Goal: Task Accomplishment & Management: Manage account settings

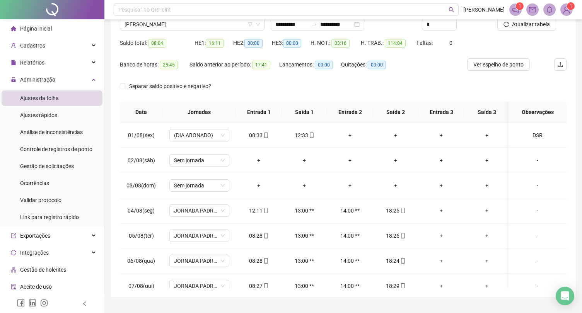
scroll to position [227, 0]
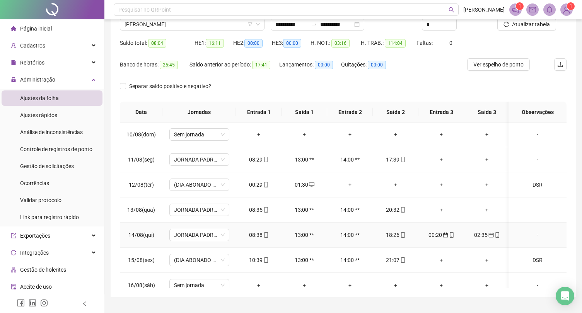
click at [437, 236] on div "00:20" at bounding box center [441, 235] width 33 height 9
type input "**********"
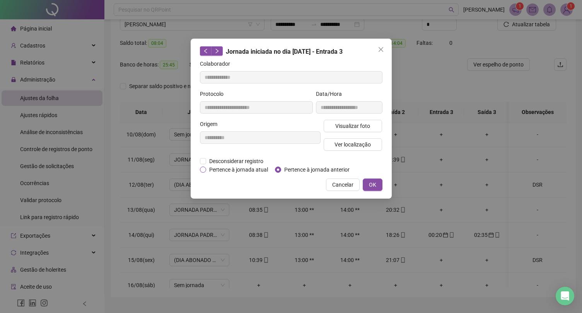
click at [220, 169] on span "Pertence à jornada atual" at bounding box center [238, 170] width 65 height 9
click at [373, 189] on span "OK" at bounding box center [372, 185] width 7 height 9
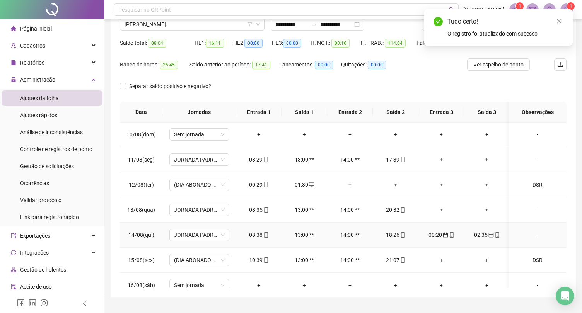
click at [482, 239] on div "02:35" at bounding box center [486, 235] width 33 height 9
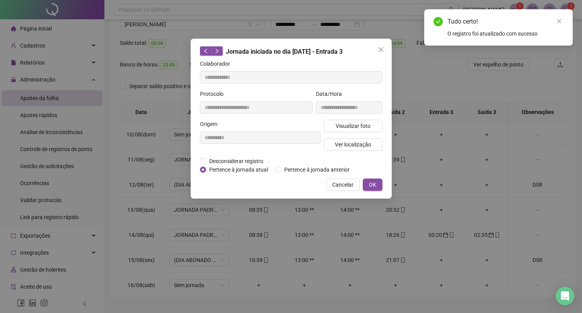
type input "**********"
click at [376, 189] on span "OK" at bounding box center [372, 185] width 7 height 9
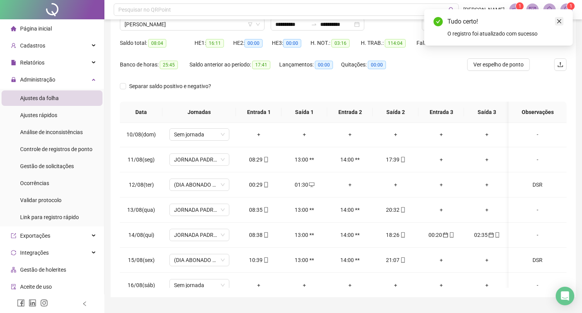
click at [559, 23] on icon "close" at bounding box center [559, 21] width 5 height 5
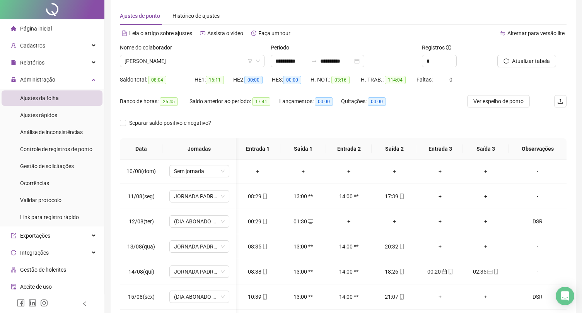
scroll to position [0, 0]
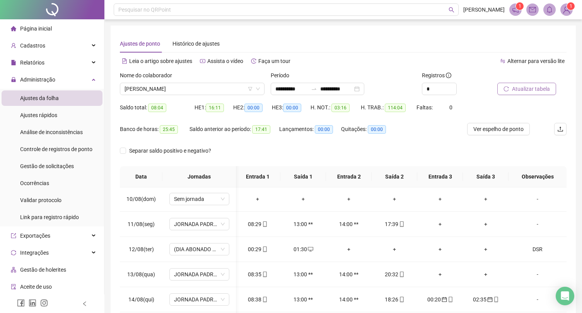
click at [512, 88] on span "Atualizar tabela" at bounding box center [531, 89] width 38 height 9
click at [498, 125] on span "Ver espelho de ponto" at bounding box center [499, 129] width 50 height 9
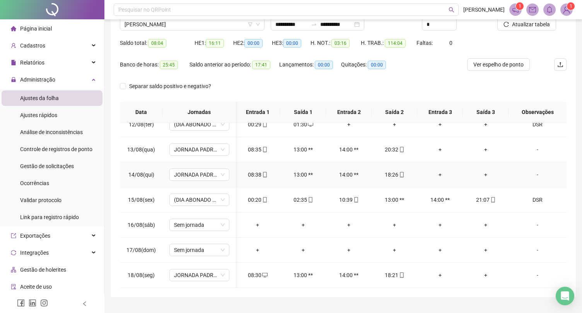
scroll to position [82, 0]
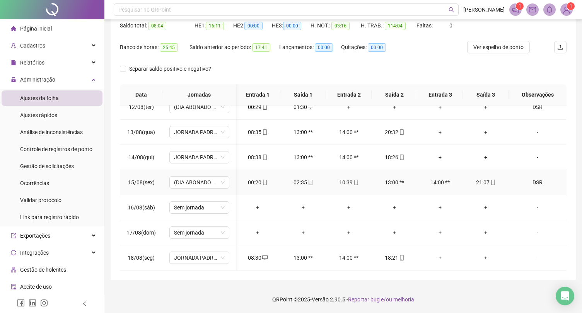
click at [545, 184] on div "DSR" at bounding box center [538, 182] width 46 height 9
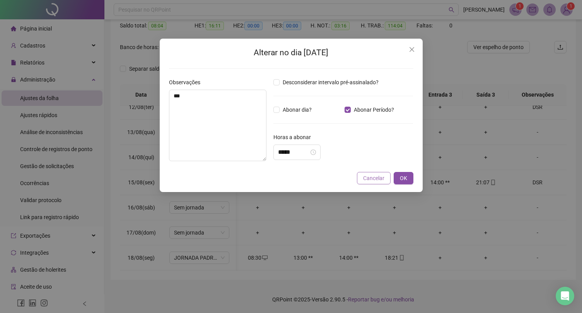
click at [375, 178] on span "Cancelar" at bounding box center [373, 178] width 21 height 9
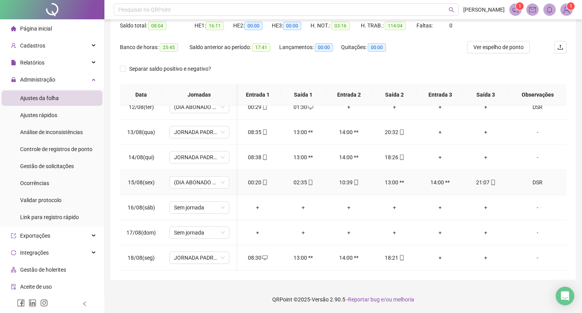
click at [533, 185] on div "DSR" at bounding box center [538, 182] width 46 height 9
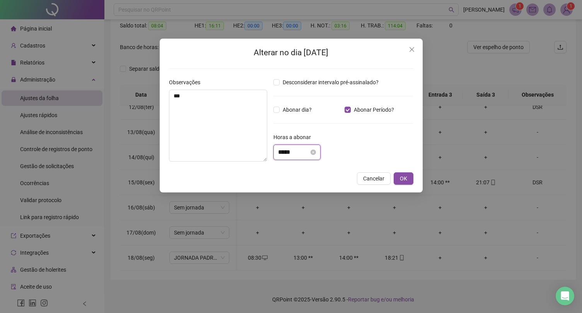
click at [284, 155] on input "*****" at bounding box center [293, 152] width 31 height 9
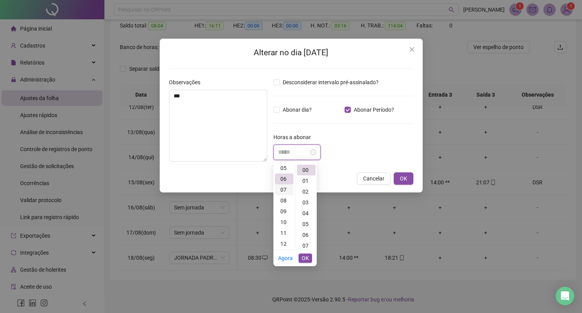
scroll to position [54, 0]
click at [284, 170] on div "05" at bounding box center [284, 170] width 19 height 11
click at [308, 222] on div "05" at bounding box center [306, 224] width 19 height 11
click at [407, 178] on button "OK" at bounding box center [404, 179] width 20 height 12
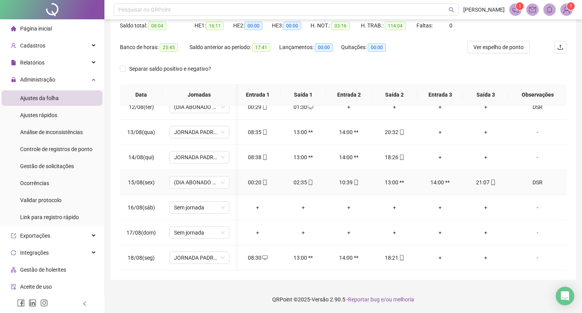
click at [533, 184] on div "DSR" at bounding box center [538, 182] width 46 height 9
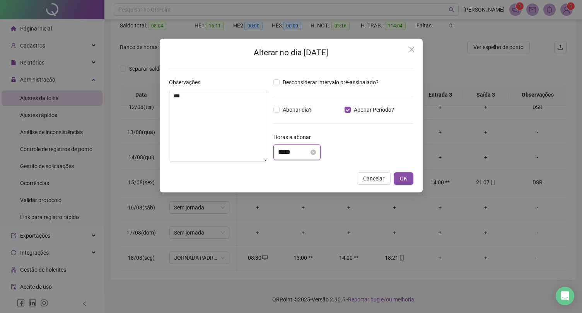
click at [282, 153] on input "*****" at bounding box center [293, 152] width 31 height 9
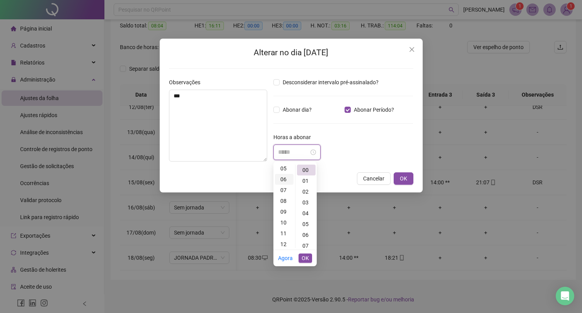
scroll to position [55, 0]
click at [286, 168] on div "05" at bounding box center [284, 169] width 19 height 11
click at [310, 223] on div "05" at bounding box center [306, 224] width 19 height 11
click at [378, 147] on div "*****" at bounding box center [344, 152] width 140 height 15
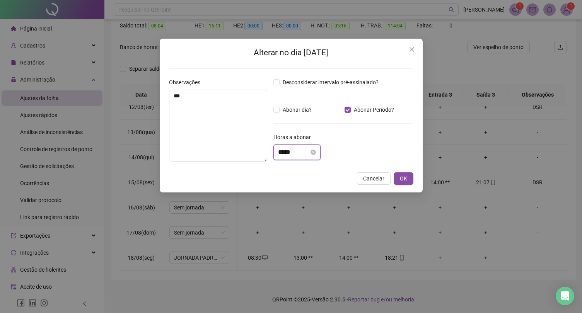
click at [285, 150] on input "*****" at bounding box center [293, 152] width 31 height 9
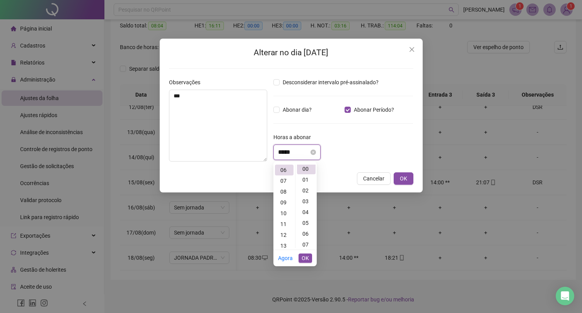
scroll to position [0, 0]
click at [288, 171] on div "05" at bounding box center [284, 171] width 19 height 11
click at [310, 221] on div "05" at bounding box center [306, 224] width 19 height 11
type input "*****"
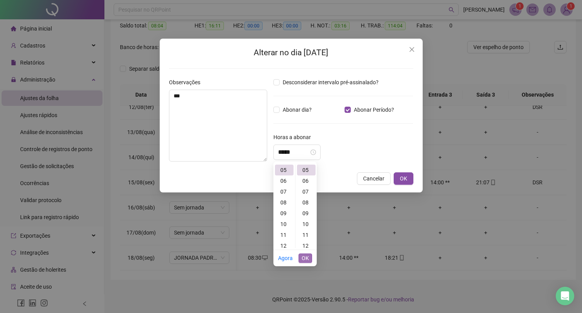
click at [308, 261] on span "OK" at bounding box center [305, 258] width 7 height 9
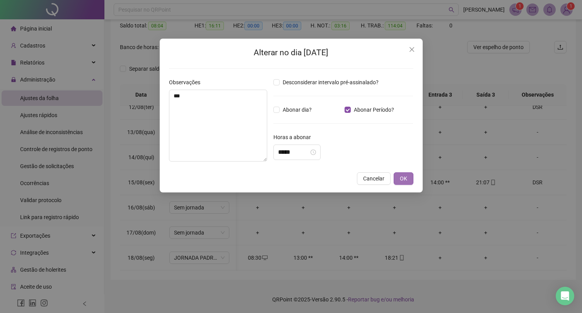
click at [402, 180] on span "OK" at bounding box center [403, 178] width 7 height 9
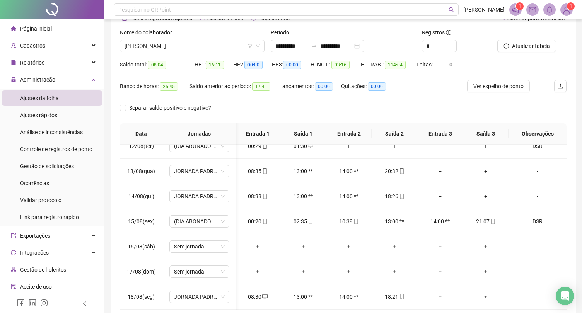
scroll to position [28, 0]
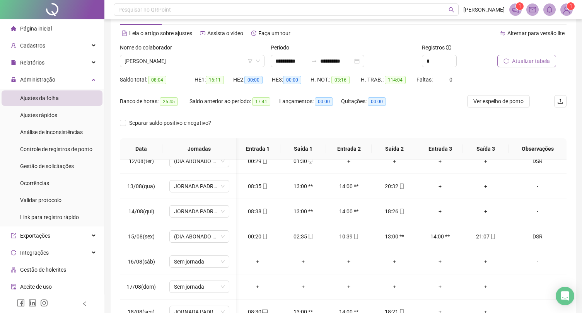
click at [527, 61] on span "Atualizar tabela" at bounding box center [531, 61] width 38 height 9
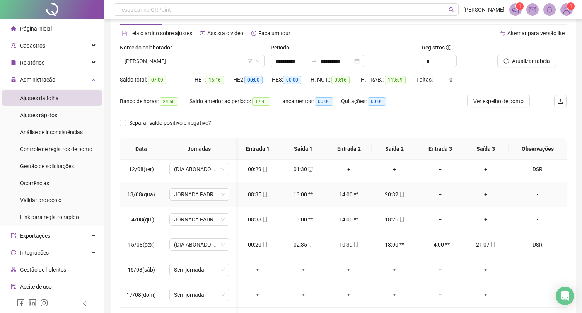
scroll to position [287, 1]
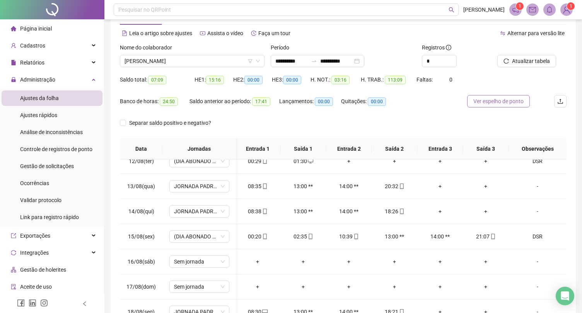
click at [510, 98] on span "Ver espelho de ponto" at bounding box center [499, 101] width 50 height 9
click at [502, 101] on span "Ver espelho de ponto" at bounding box center [499, 101] width 50 height 9
click at [514, 100] on span "Ver espelho de ponto" at bounding box center [499, 101] width 50 height 9
